Goal: Submit feedback/report problem

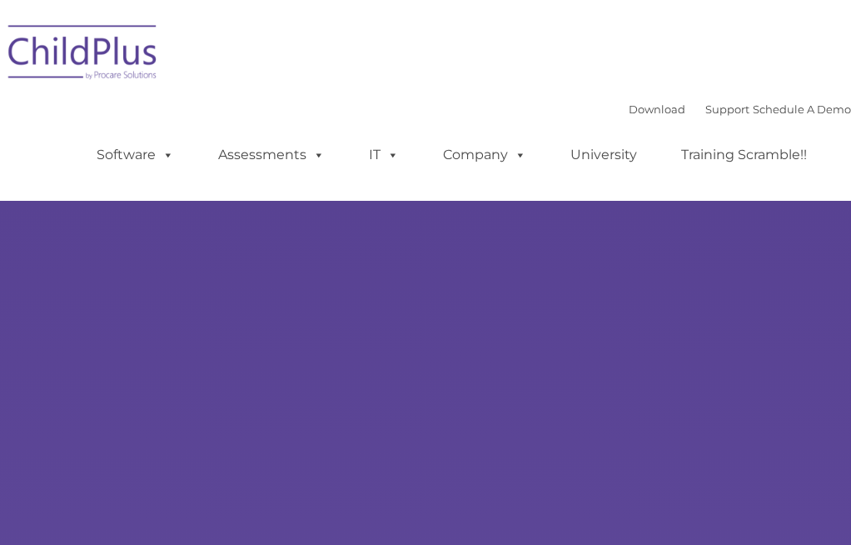
select select "MEDIUM"
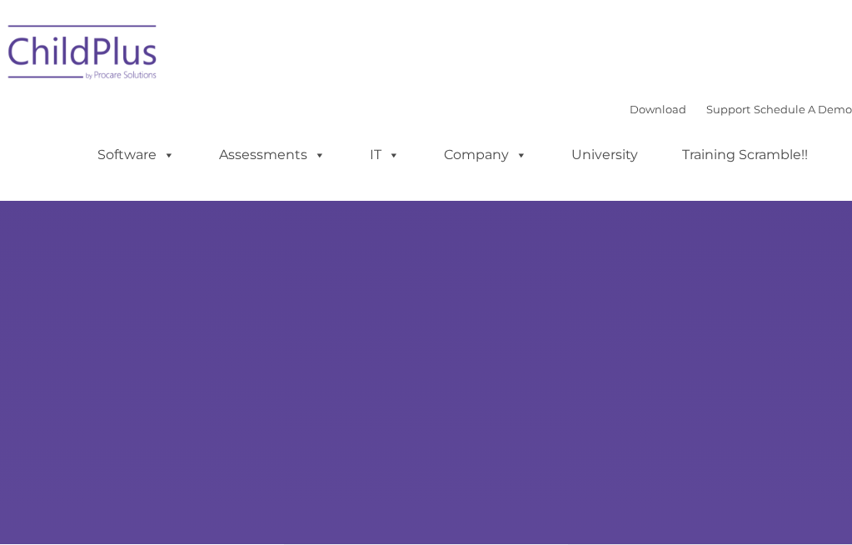
type input ""
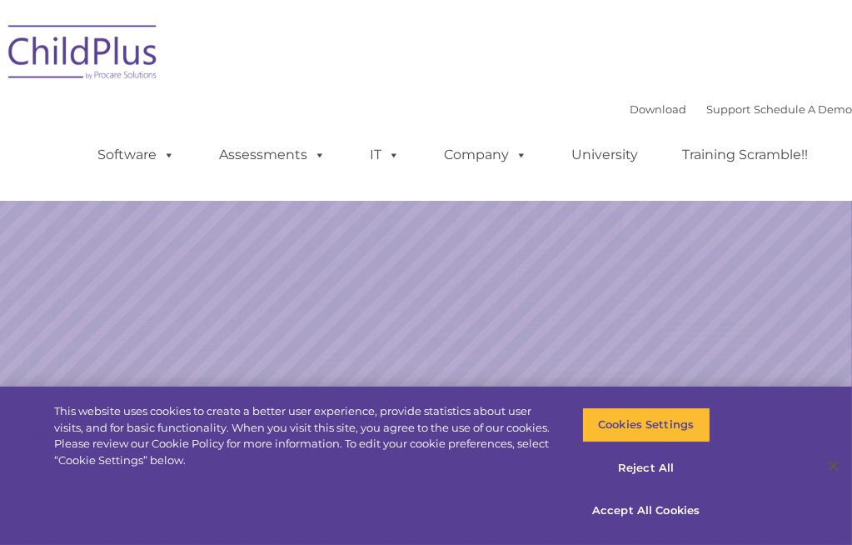
select select "MEDIUM"
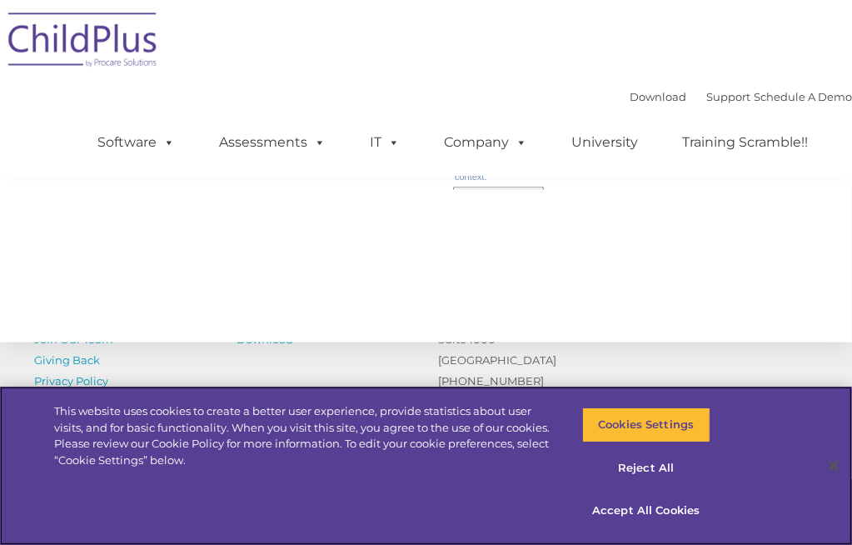
scroll to position [2009, 0]
